Goal: Task Accomplishment & Management: Manage account settings

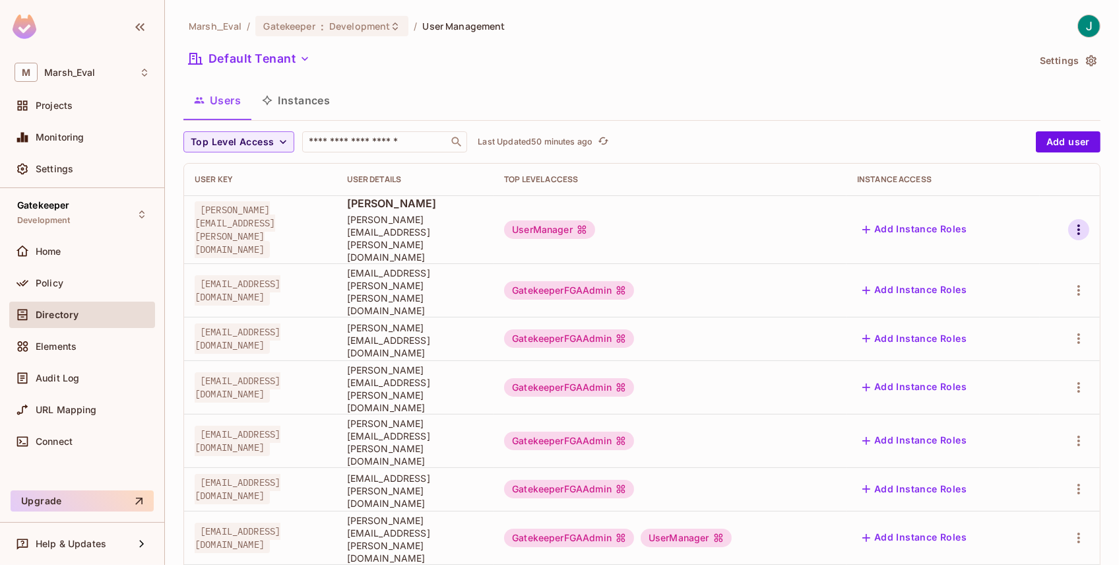
click at [1078, 224] on icon "button" at bounding box center [1079, 229] width 3 height 11
click at [60, 344] on div at bounding box center [559, 282] width 1119 height 565
click at [44, 342] on span "Elements" at bounding box center [56, 346] width 41 height 11
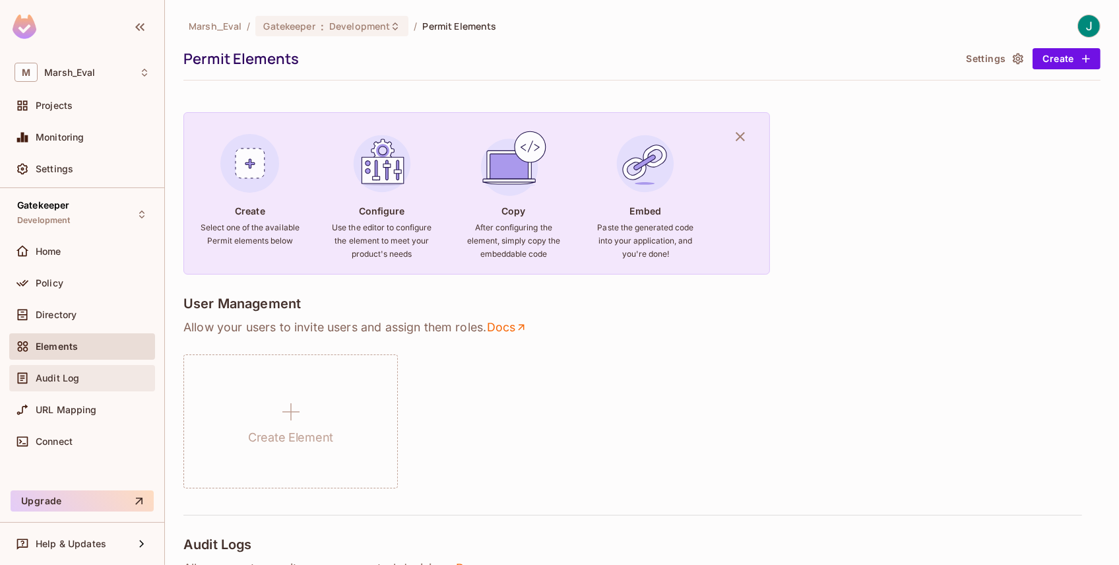
click at [65, 375] on span "Audit Log" at bounding box center [58, 378] width 44 height 11
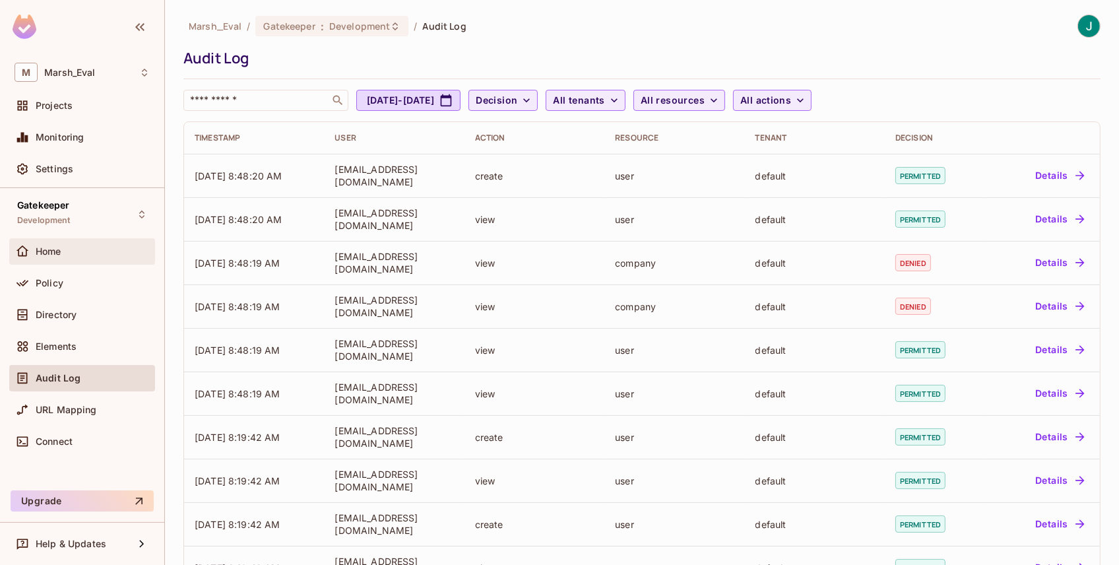
click at [48, 253] on span "Home" at bounding box center [49, 251] width 26 height 11
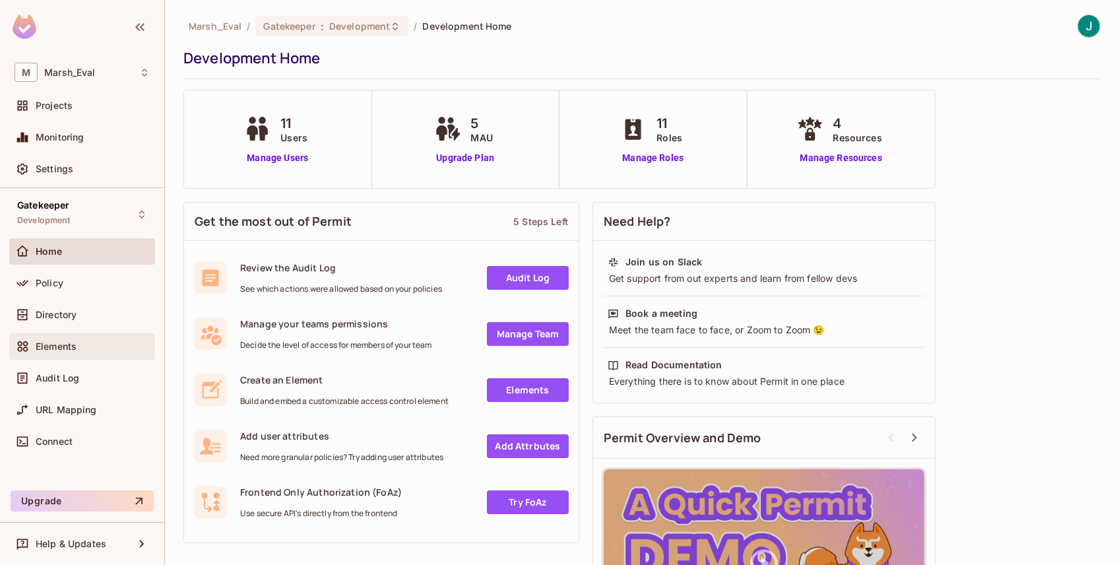
click at [42, 347] on span "Elements" at bounding box center [56, 346] width 41 height 11
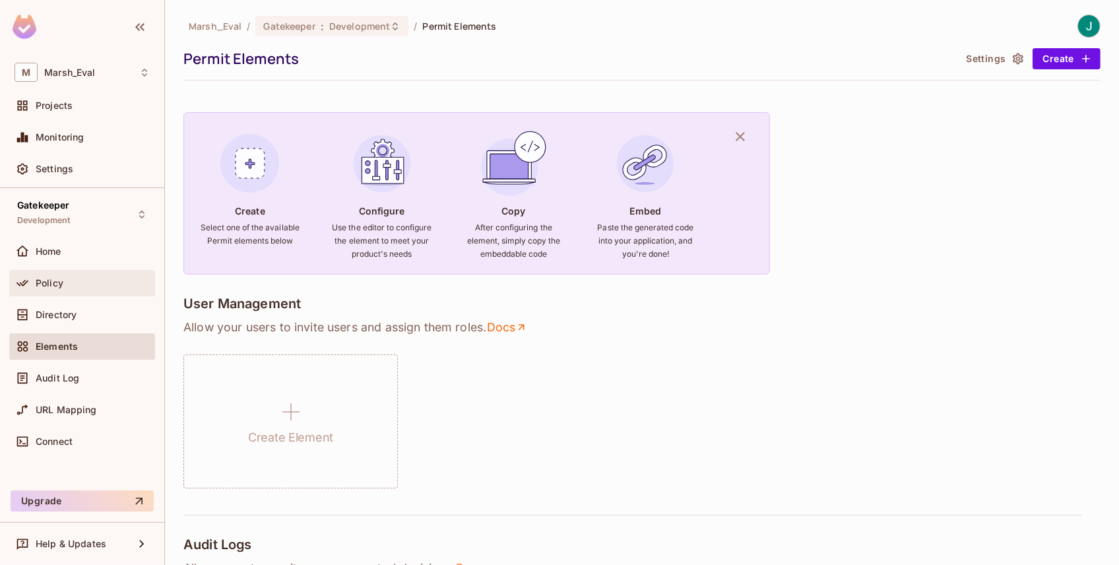
click at [48, 284] on span "Policy" at bounding box center [50, 283] width 28 height 11
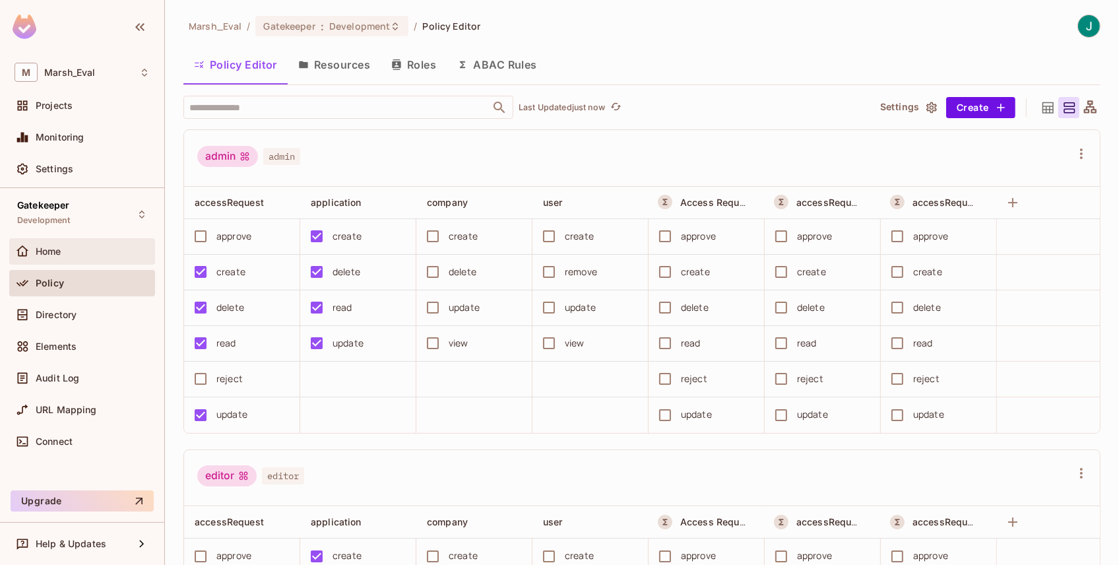
click at [55, 250] on span "Home" at bounding box center [49, 251] width 26 height 11
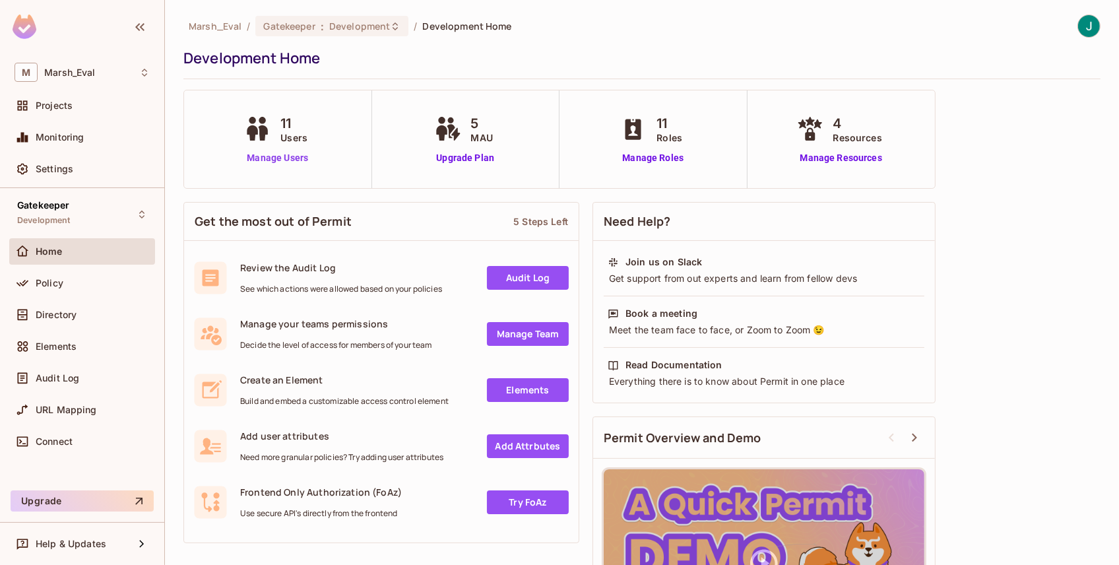
click at [277, 160] on link "Manage Users" at bounding box center [277, 158] width 73 height 14
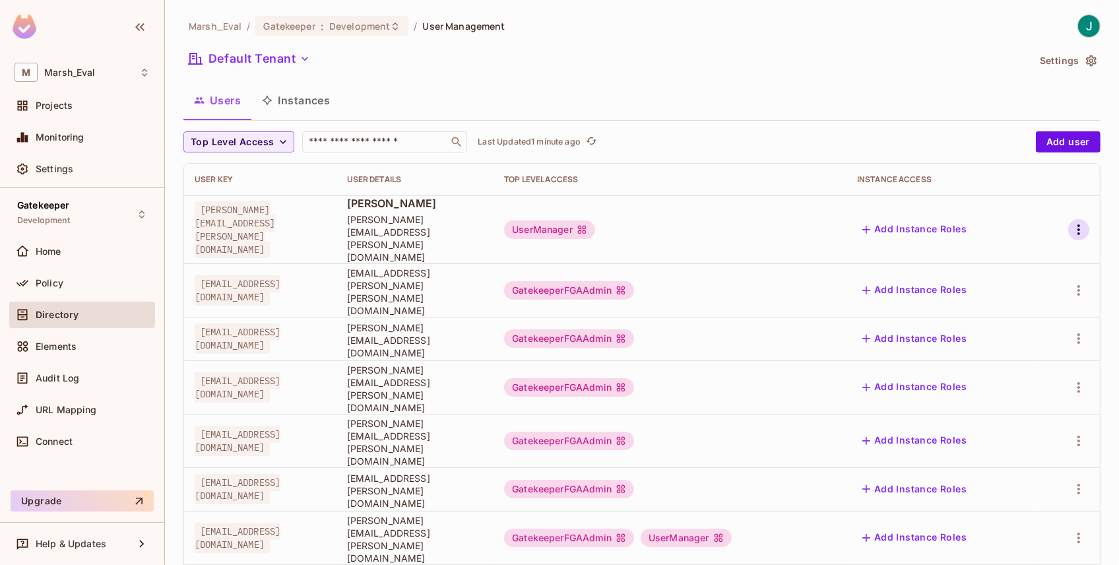
click at [1071, 222] on icon "button" at bounding box center [1079, 230] width 16 height 16
click at [994, 278] on div "Edit Attributes" at bounding box center [1023, 276] width 65 height 13
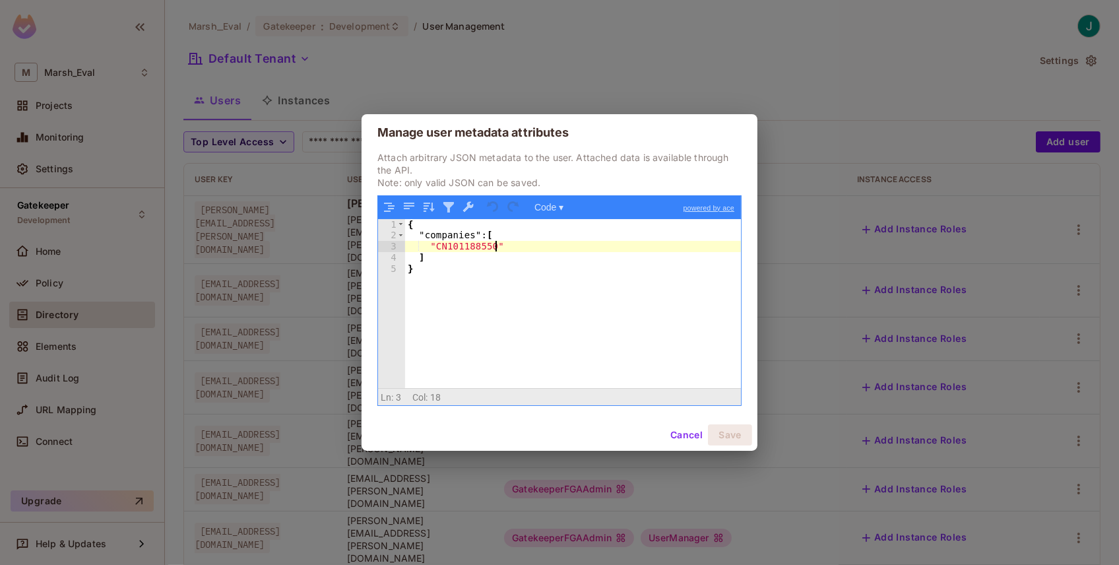
click at [498, 244] on div "{ "companies" : [ "CN101188550" ] }" at bounding box center [573, 315] width 336 height 192
click at [415, 255] on div "{ "companies" : [ "CN101188550" ] }" at bounding box center [573, 315] width 336 height 192
click at [690, 435] on button "Cancel" at bounding box center [686, 434] width 43 height 21
